Goal: Task Accomplishment & Management: Manage account settings

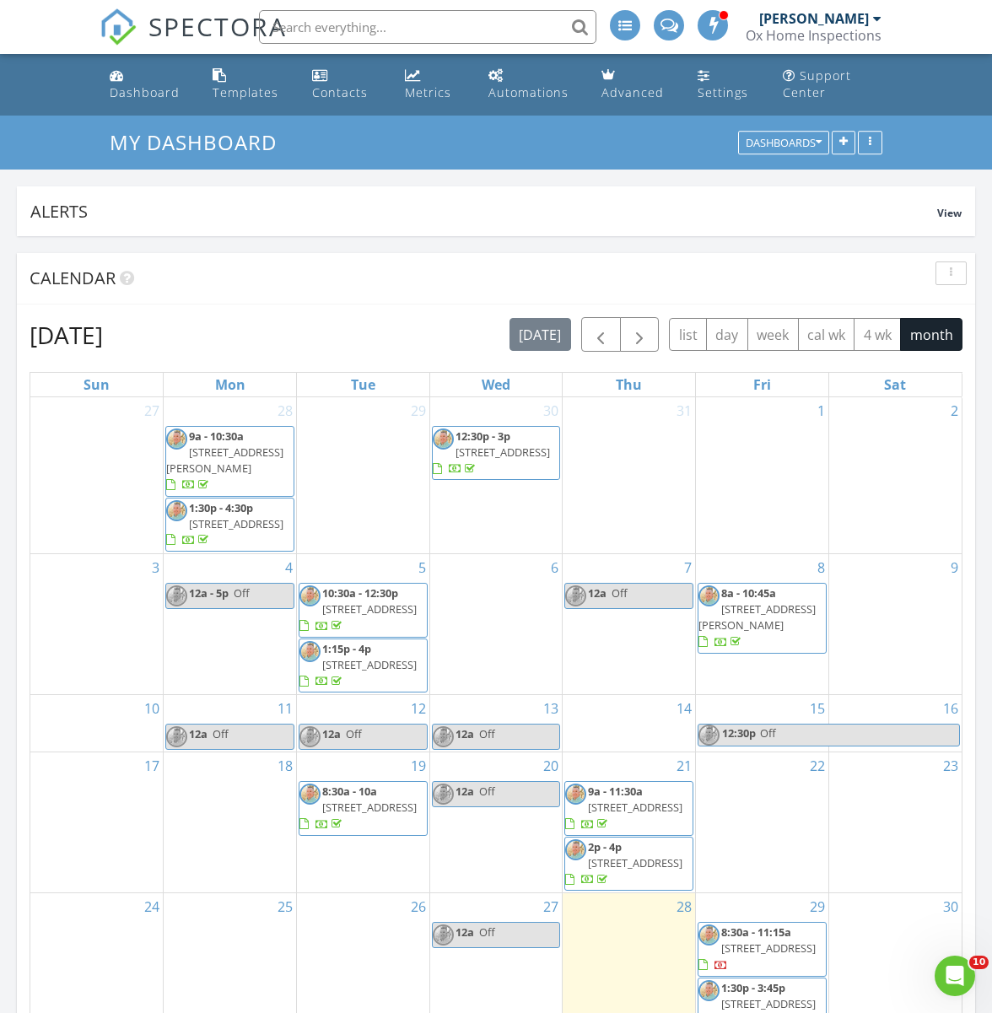
click at [749, 941] on span "5828 E Hampton Avenue, Mesa 85206" at bounding box center [768, 948] width 95 height 15
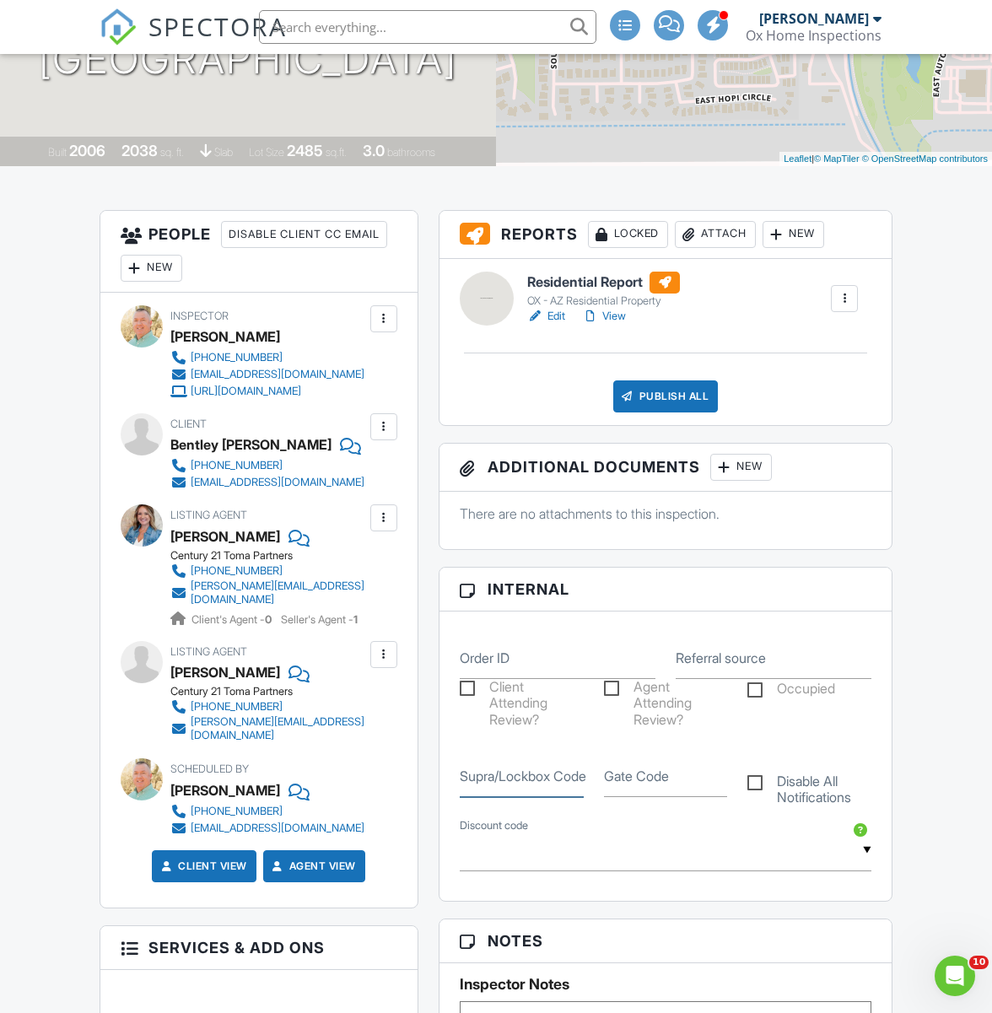
click at [489, 786] on input "Supra/Lockbox Code" at bounding box center [522, 776] width 124 height 41
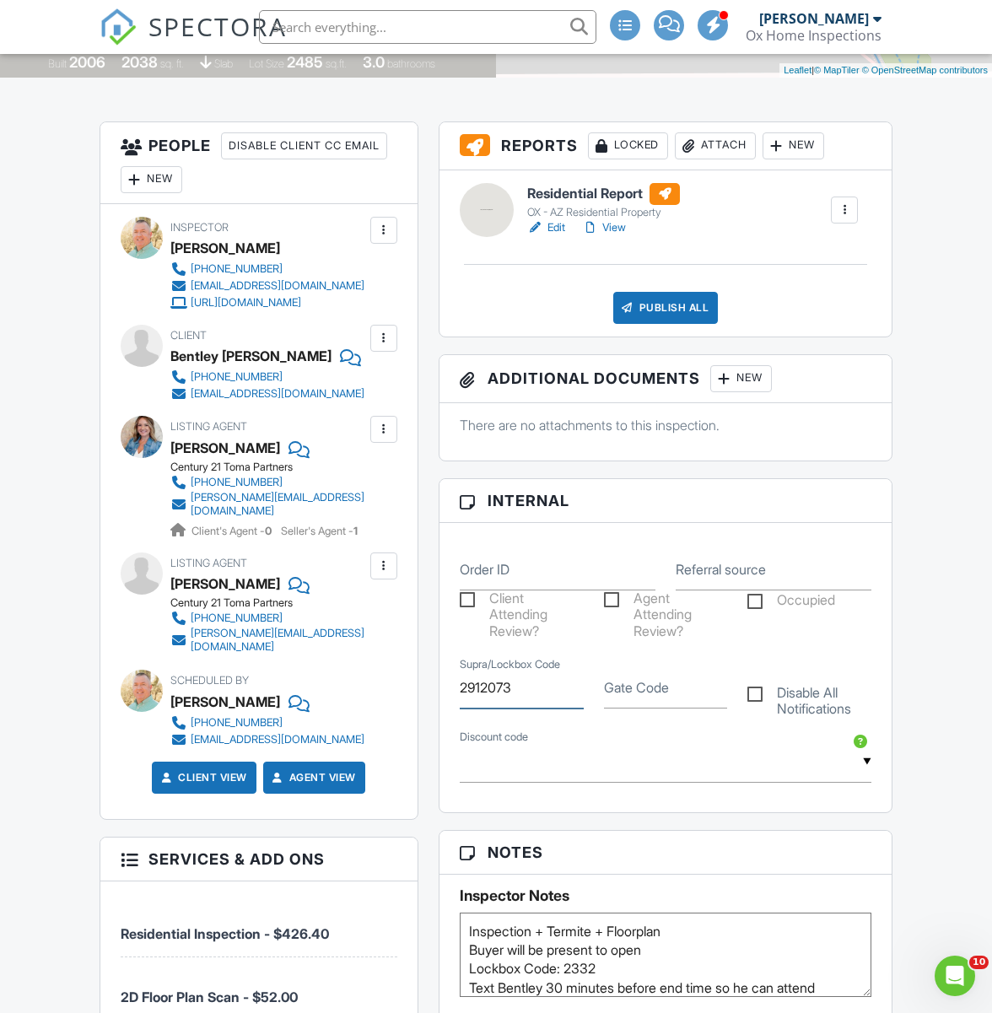
scroll to position [414, 0]
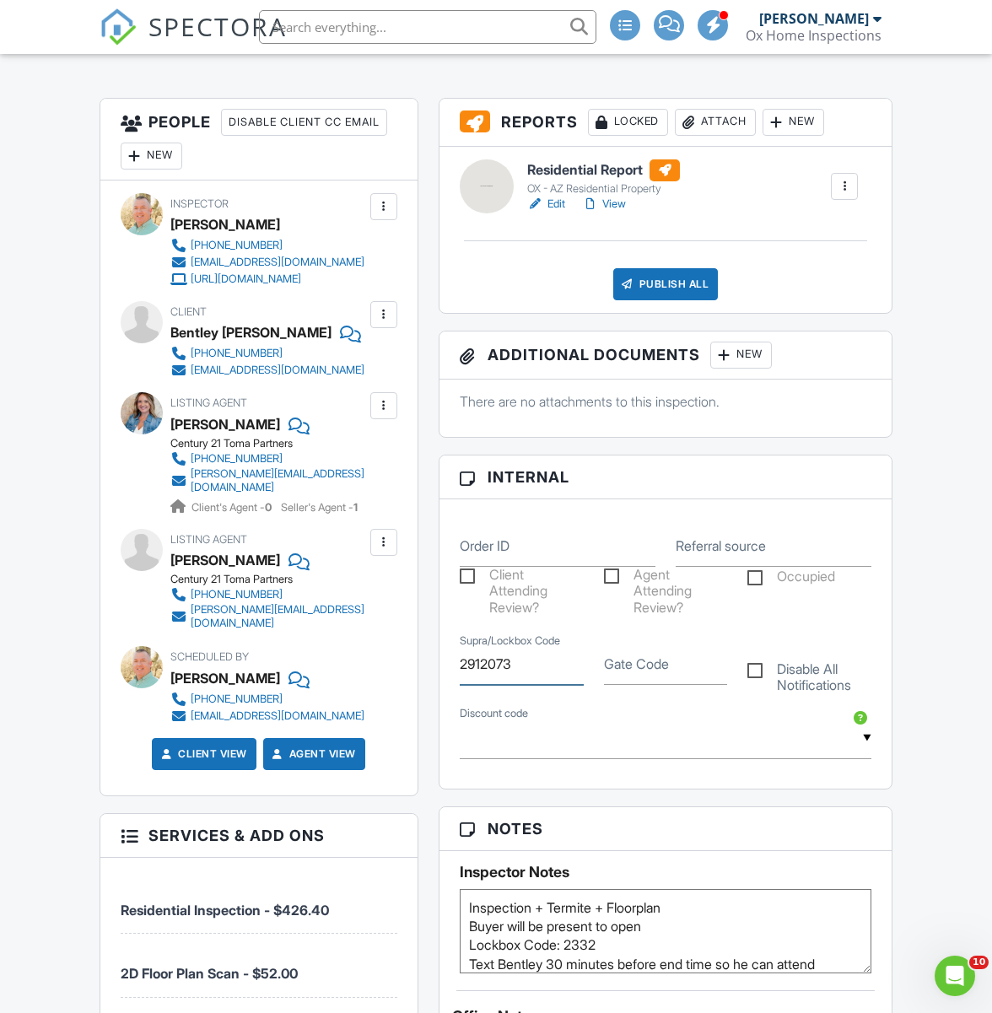
type input "2912073"
click at [657, 936] on textarea "Inspection + Termite + Floorplan Buyer will be present to open Lockbox Code: 23…" at bounding box center [666, 931] width 413 height 84
click at [615, 734] on input "text" at bounding box center [666, 738] width 413 height 41
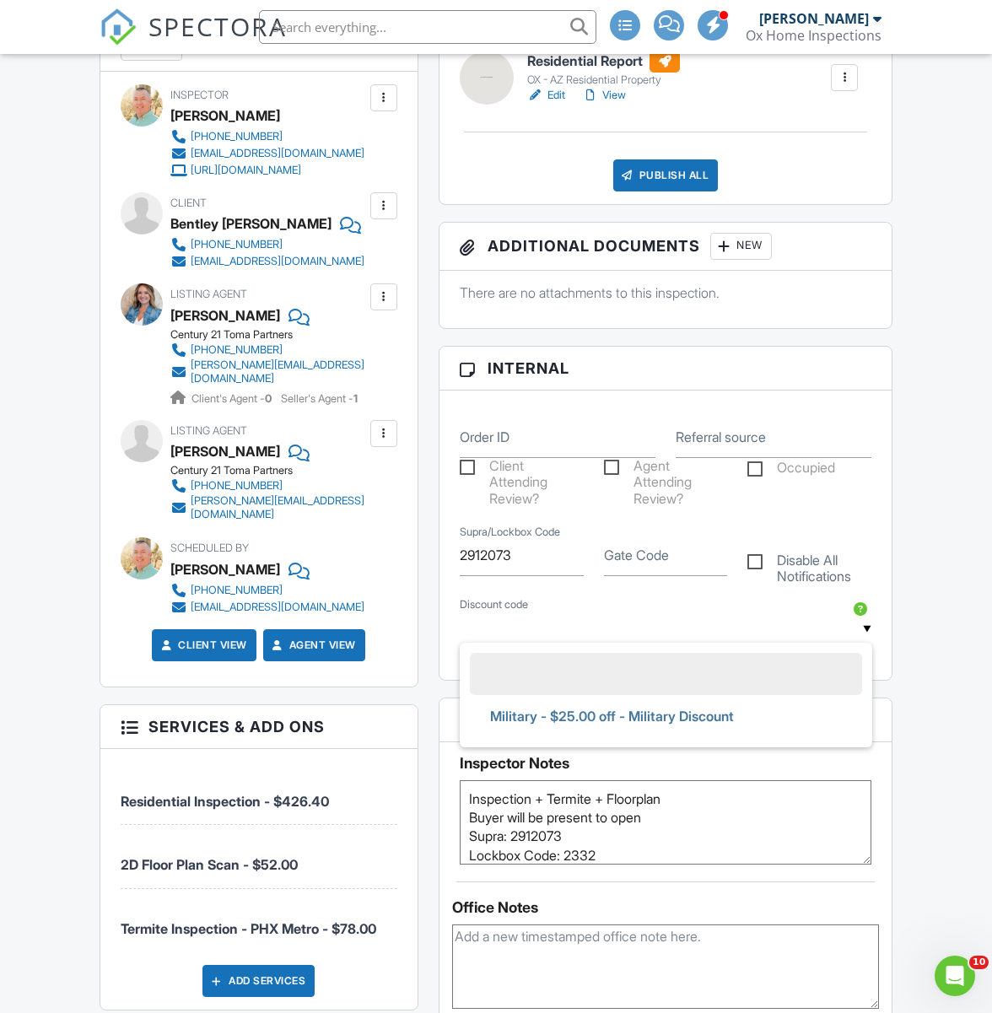
scroll to position [525, 0]
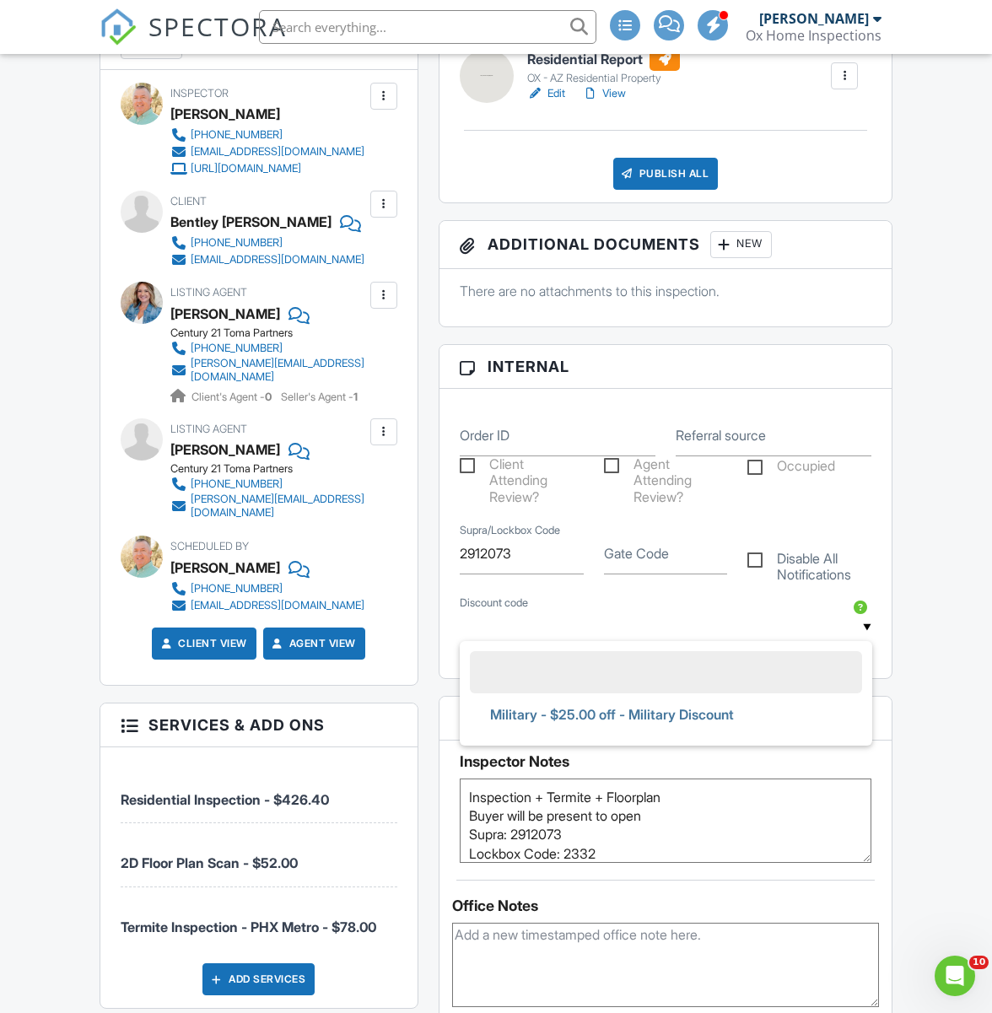
click at [694, 797] on textarea "Inspection + Termite + Floorplan Buyer will be present to open Lockbox Code: 23…" at bounding box center [666, 821] width 413 height 84
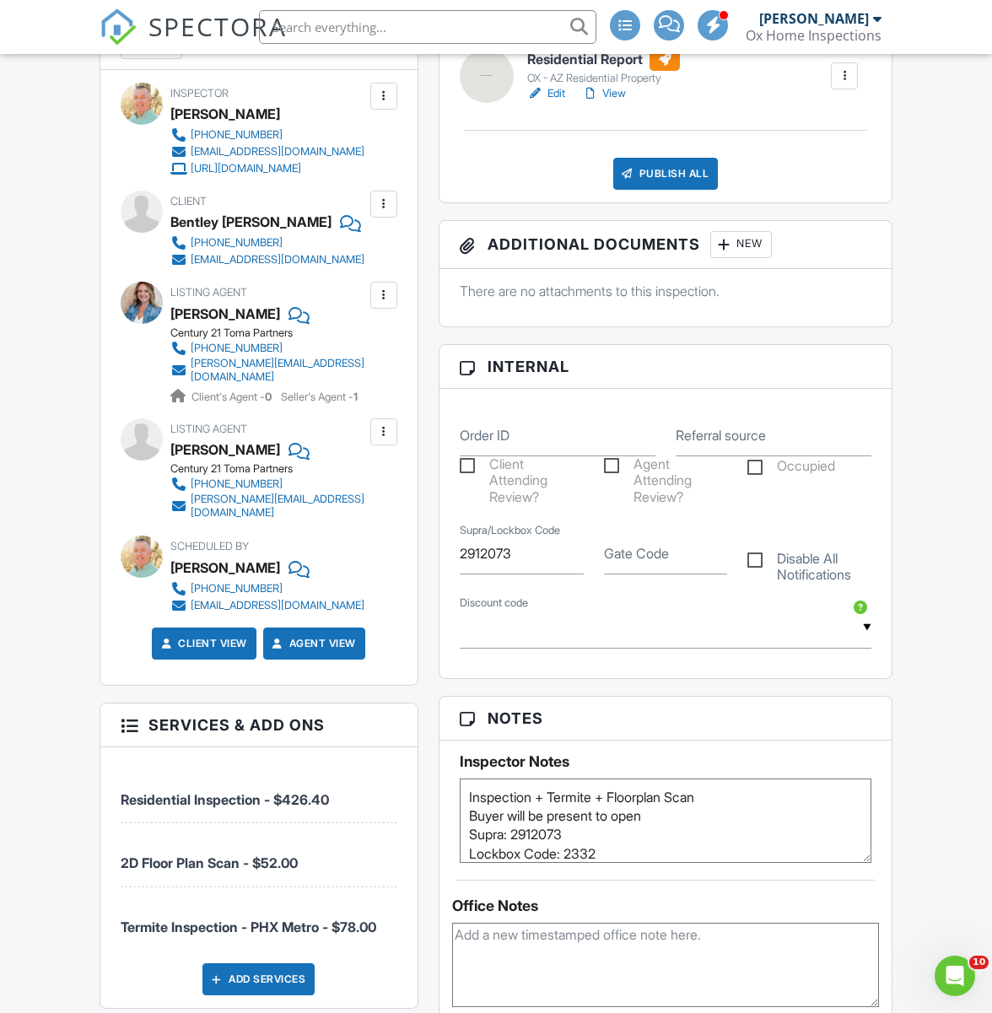
type textarea "Inspection + Termite + Floorplan Scan Buyer will be present to open Supra: 2912…"
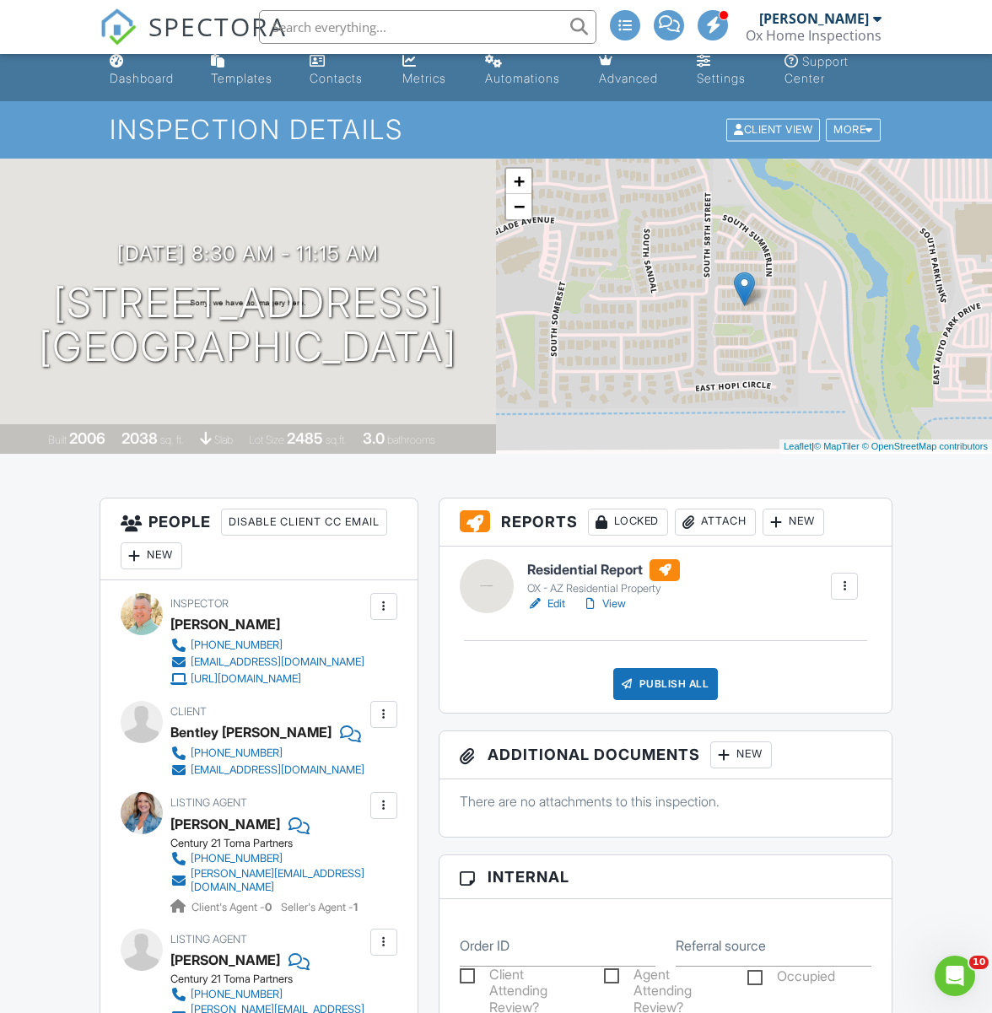
scroll to position [0, 0]
